Goal: Book appointment/travel/reservation

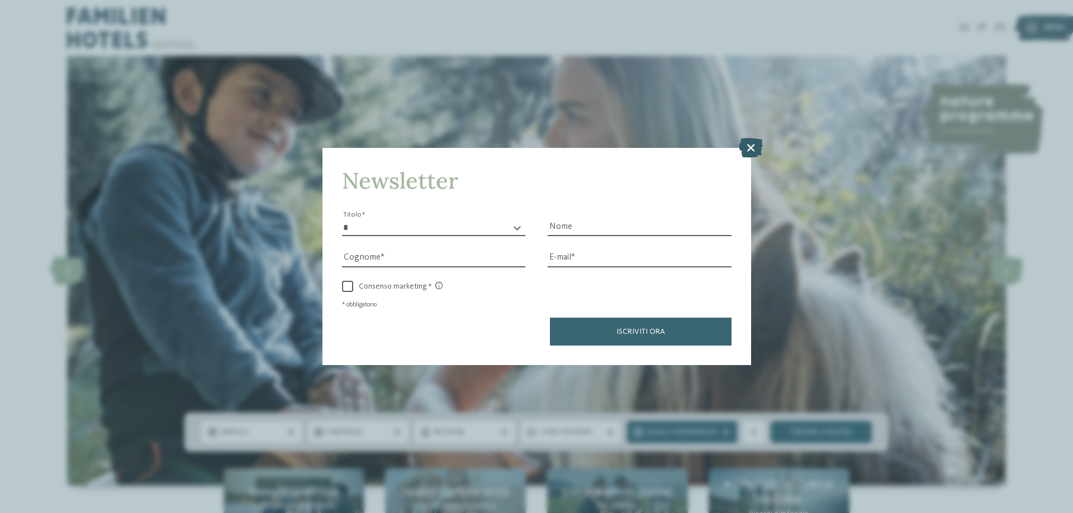
click at [752, 144] on icon at bounding box center [751, 148] width 24 height 20
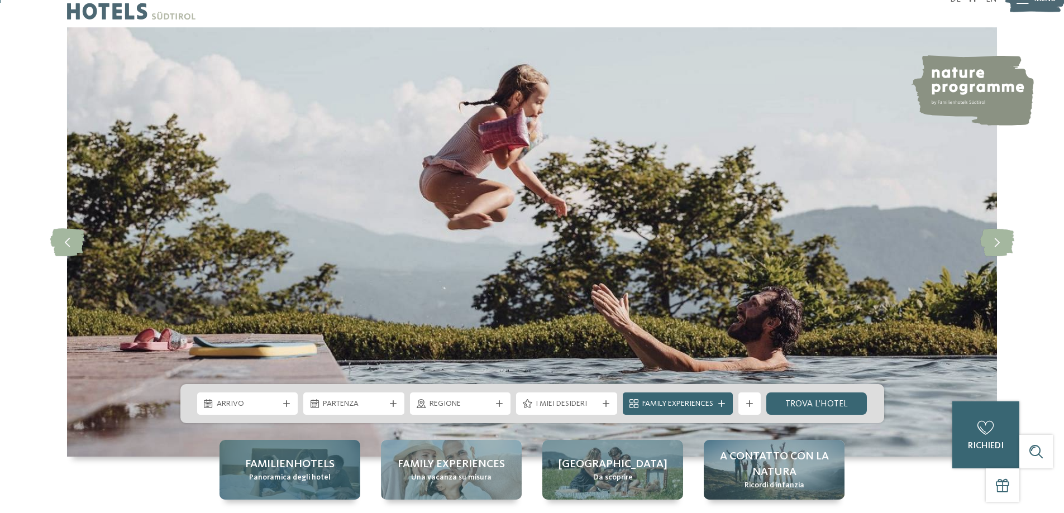
scroll to position [56, 0]
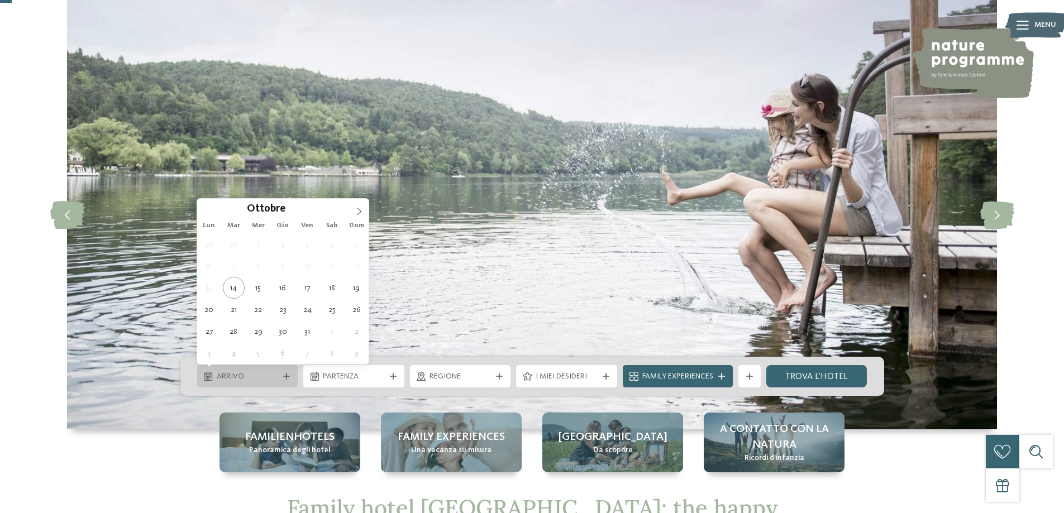
click at [227, 377] on span "Arrivo" at bounding box center [248, 377] width 62 height 11
click at [361, 215] on icon at bounding box center [359, 212] width 8 height 8
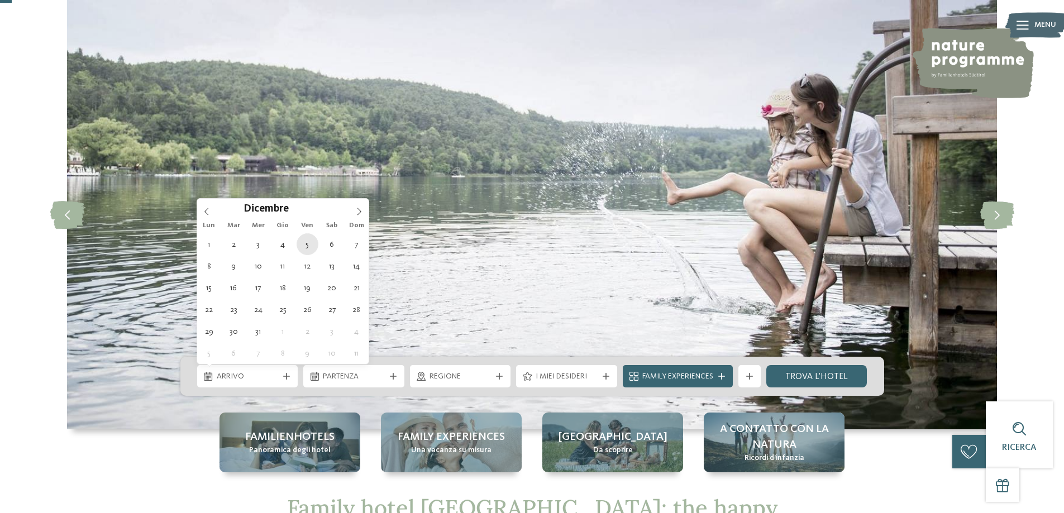
type div "[DATE]"
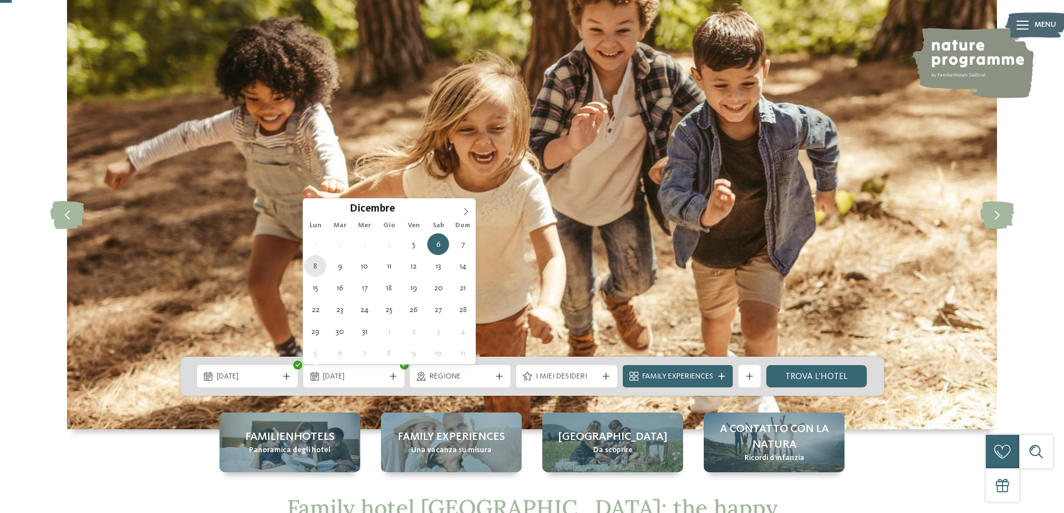
type div "[DATE]"
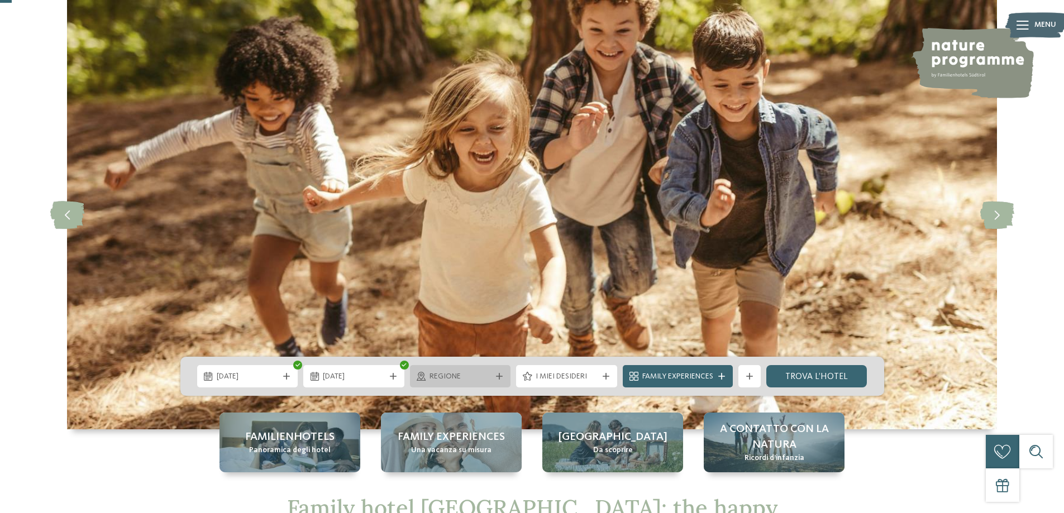
click at [451, 379] on span "Regione" at bounding box center [461, 377] width 62 height 11
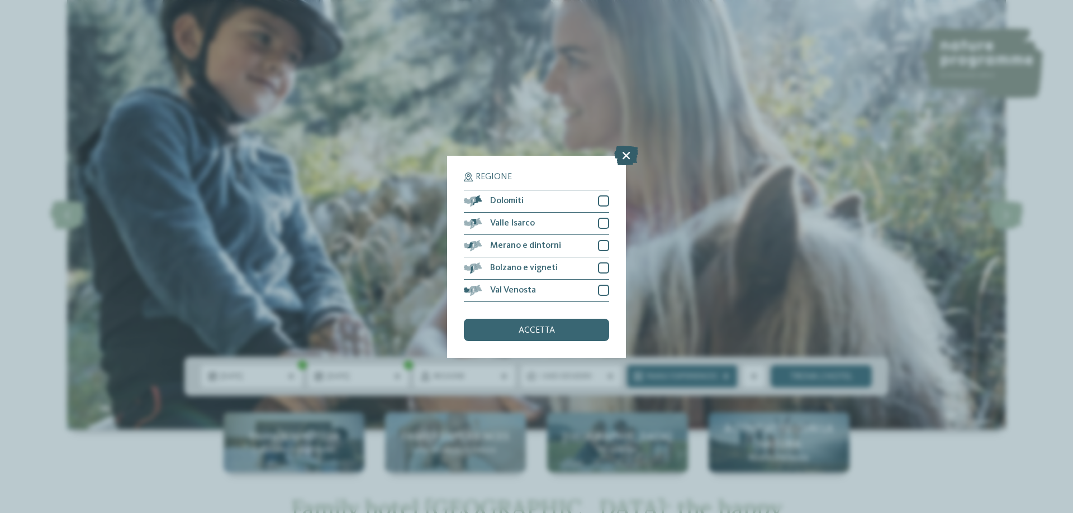
click at [618, 160] on icon at bounding box center [626, 155] width 24 height 20
